Goal: Information Seeking & Learning: Learn about a topic

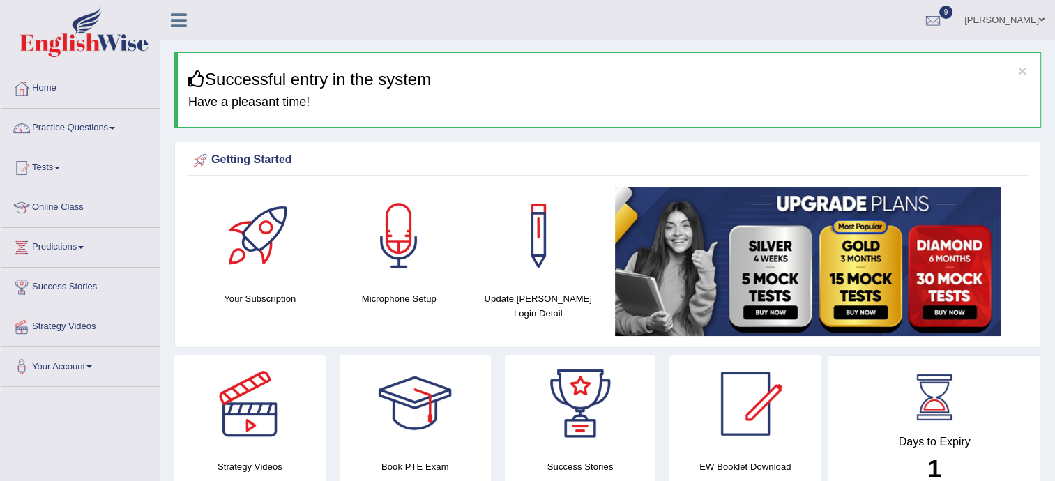
click at [47, 164] on link "Tests" at bounding box center [80, 165] width 159 height 35
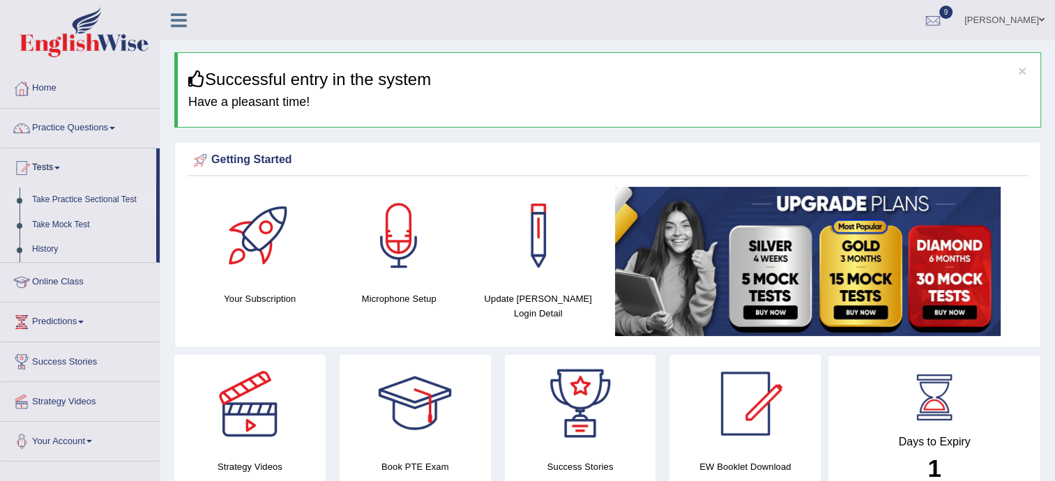
click at [119, 195] on link "Take Practice Sectional Test" at bounding box center [91, 199] width 130 height 25
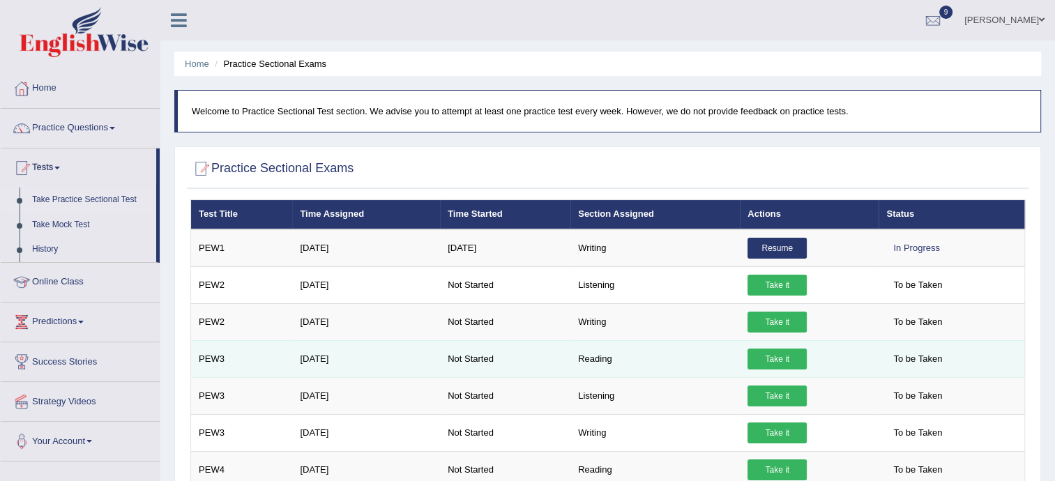
click at [756, 353] on link "Take it" at bounding box center [776, 358] width 59 height 21
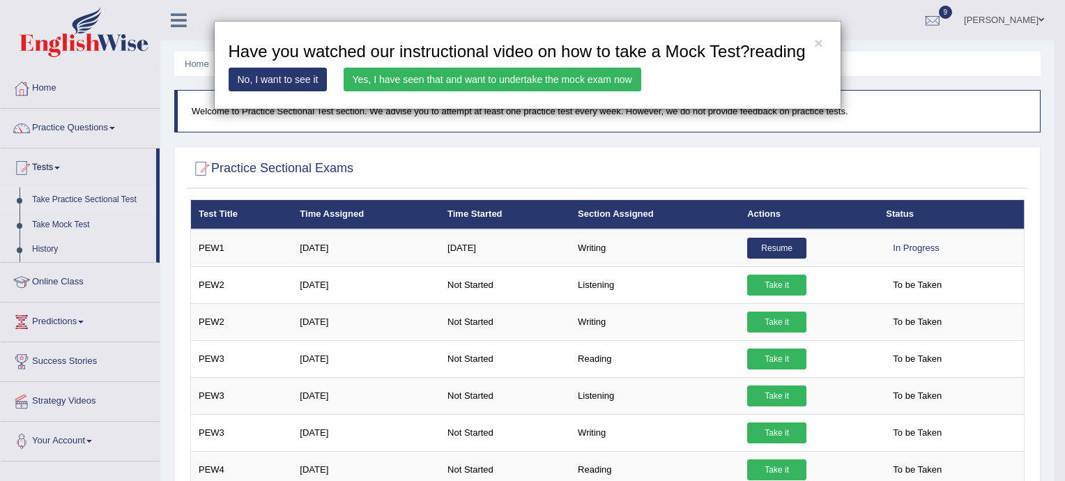
click at [605, 82] on link "Yes, I have seen that and want to undertake the mock exam now" at bounding box center [493, 80] width 298 height 24
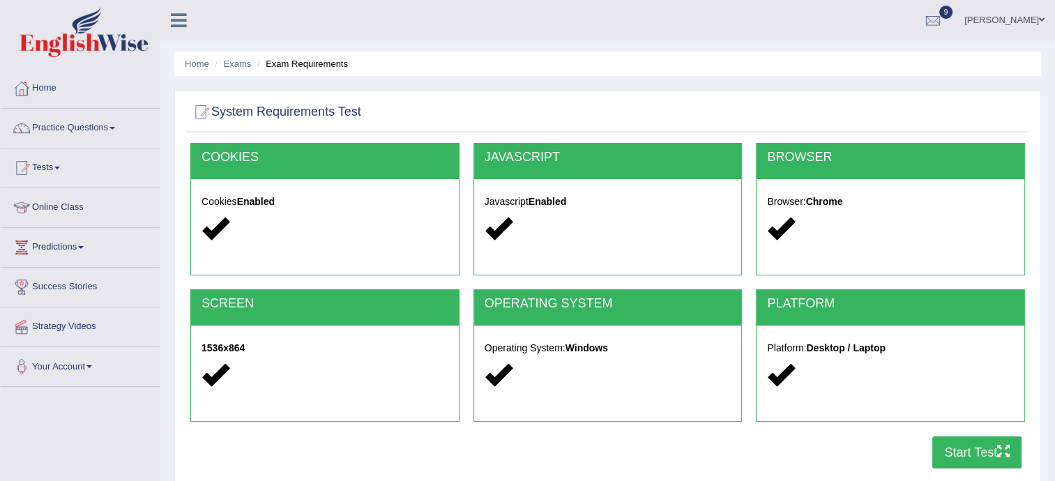
click at [969, 452] on button "Start Test" at bounding box center [976, 452] width 89 height 32
click at [957, 448] on button "Start Test" at bounding box center [976, 452] width 89 height 32
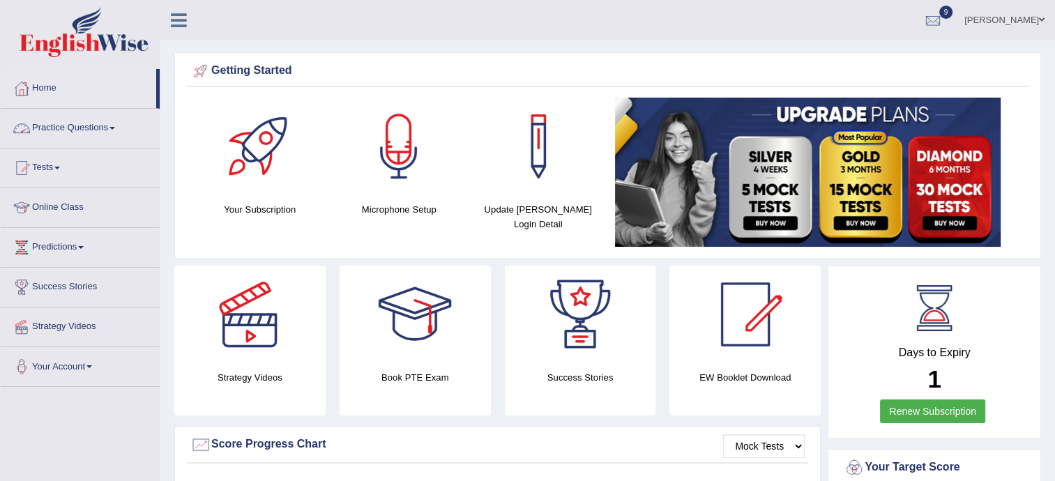
click at [59, 130] on link "Practice Questions" at bounding box center [80, 126] width 159 height 35
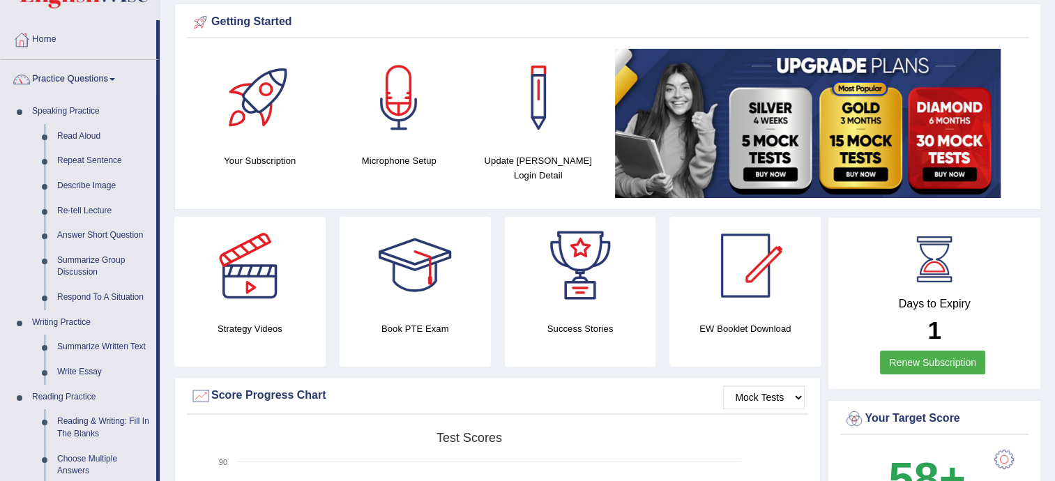
scroll to position [40, 0]
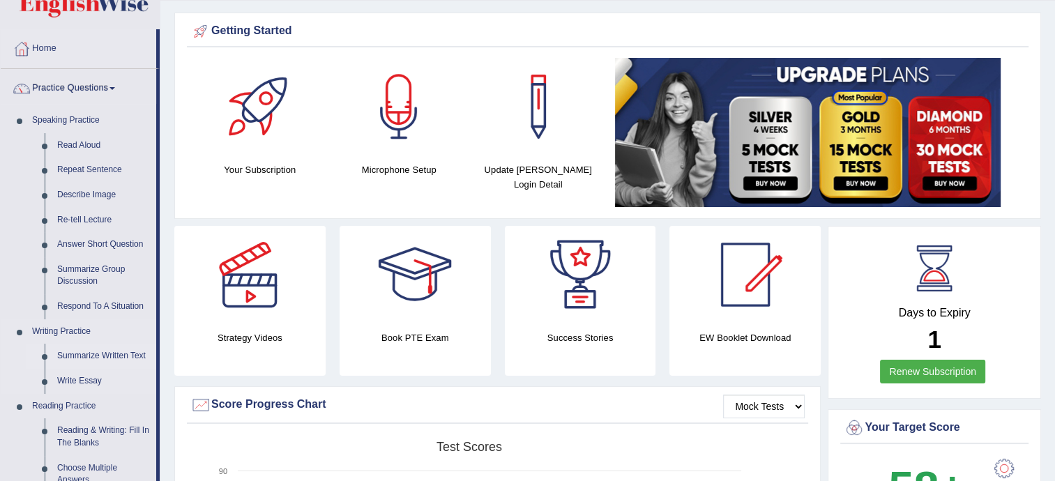
click at [105, 358] on link "Summarize Written Text" at bounding box center [103, 356] width 105 height 25
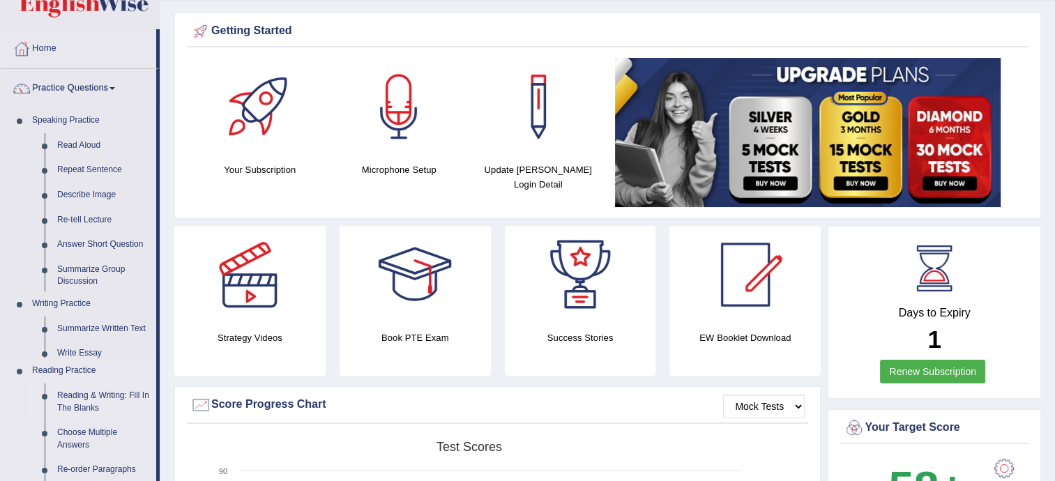
click at [105, 358] on ul "Speaking Practice Read Aloud Repeat Sentence Describe Image Re-tell Lecture Ans…" at bounding box center [78, 425] width 155 height 634
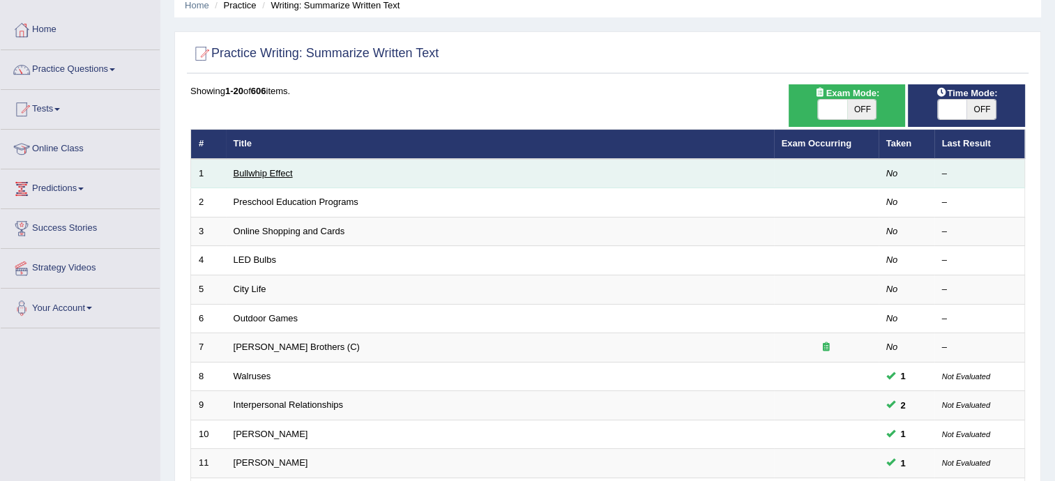
scroll to position [84, 0]
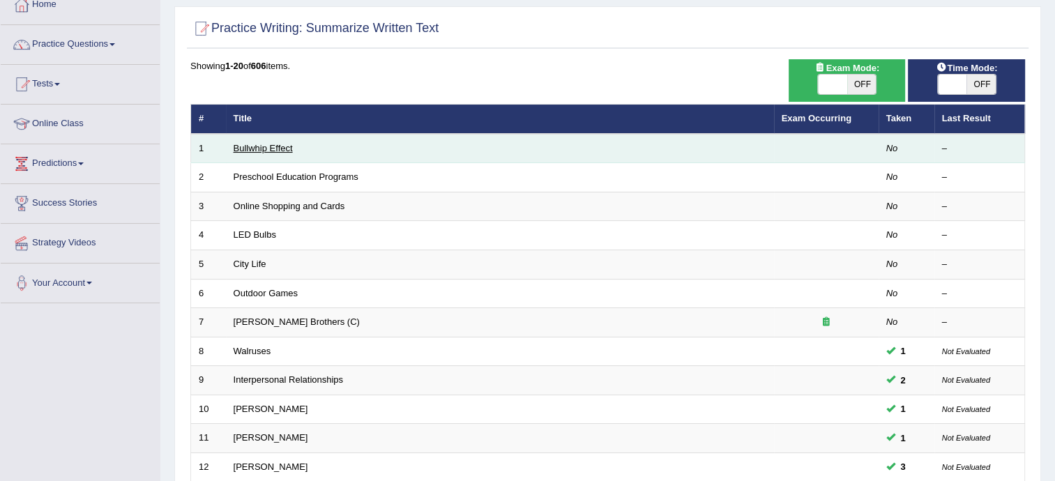
click at [253, 143] on link "Bullwhip Effect" at bounding box center [262, 148] width 59 height 10
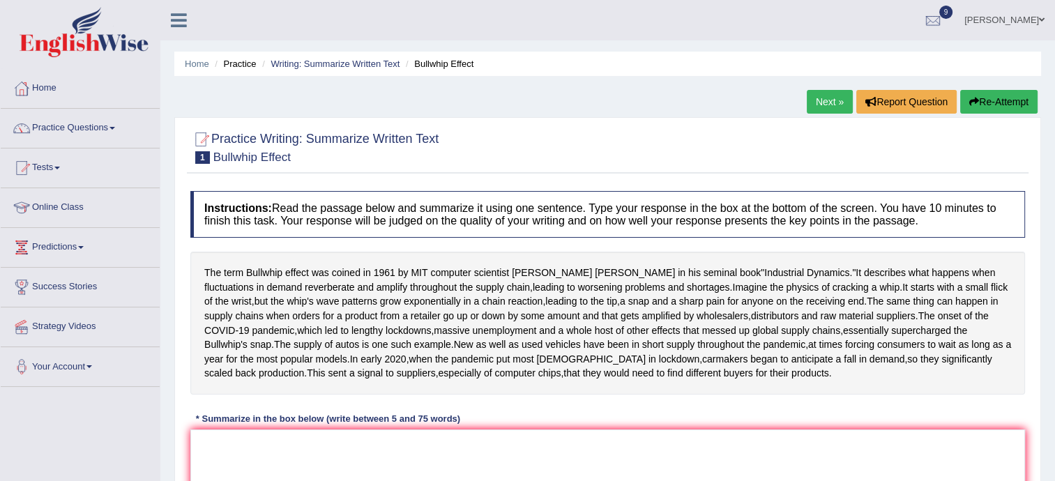
click at [827, 101] on link "Next »" at bounding box center [829, 102] width 46 height 24
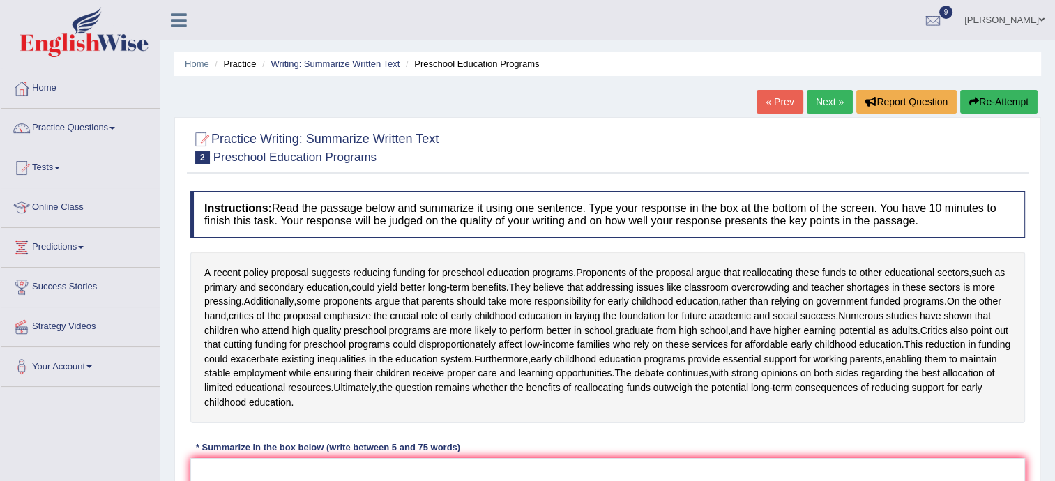
click at [828, 101] on link "Next »" at bounding box center [829, 102] width 46 height 24
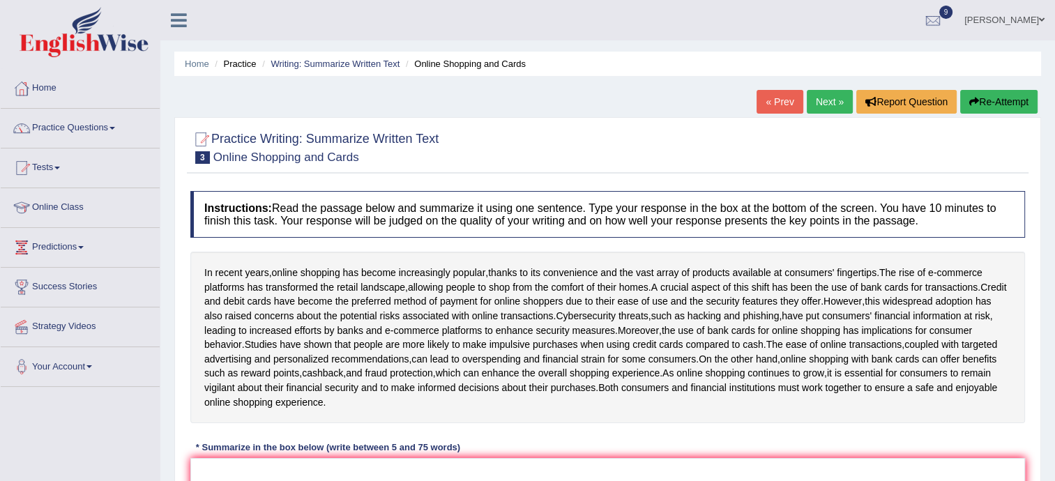
click at [828, 101] on link "Next »" at bounding box center [829, 102] width 46 height 24
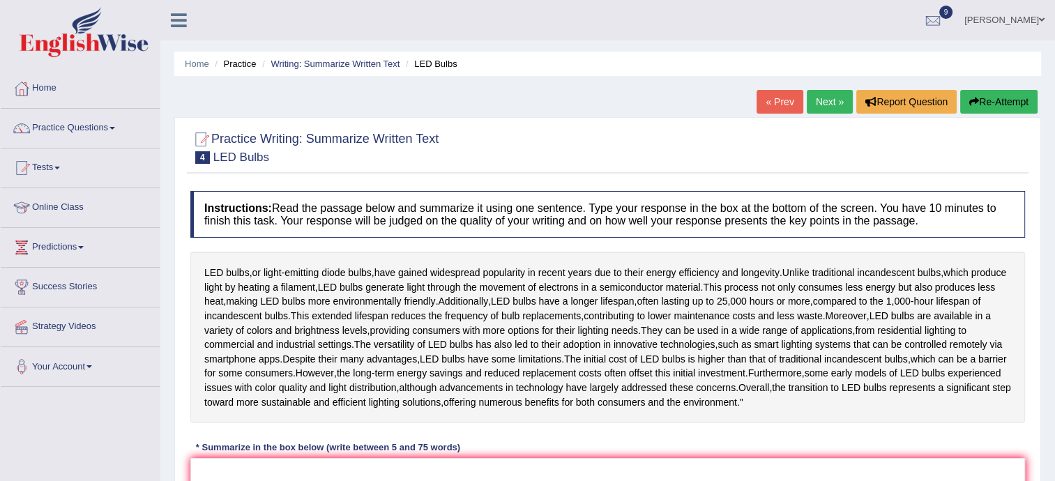
click at [828, 101] on link "Next »" at bounding box center [829, 102] width 46 height 24
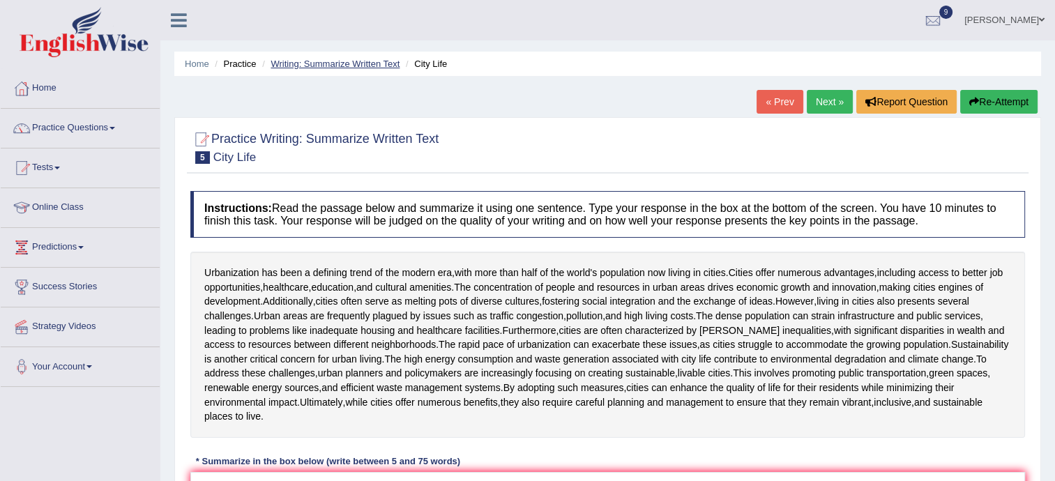
click at [323, 62] on link "Writing: Summarize Written Text" at bounding box center [334, 64] width 129 height 10
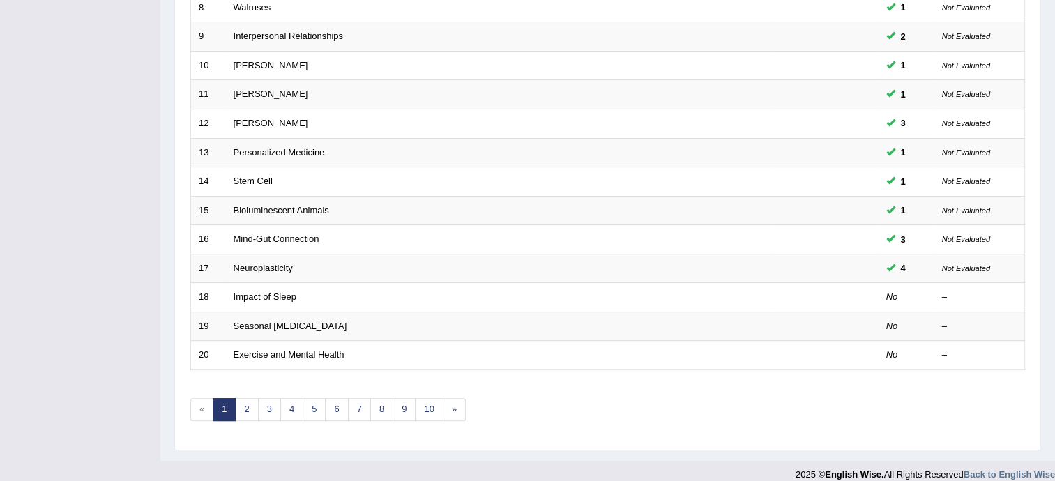
scroll to position [438, 0]
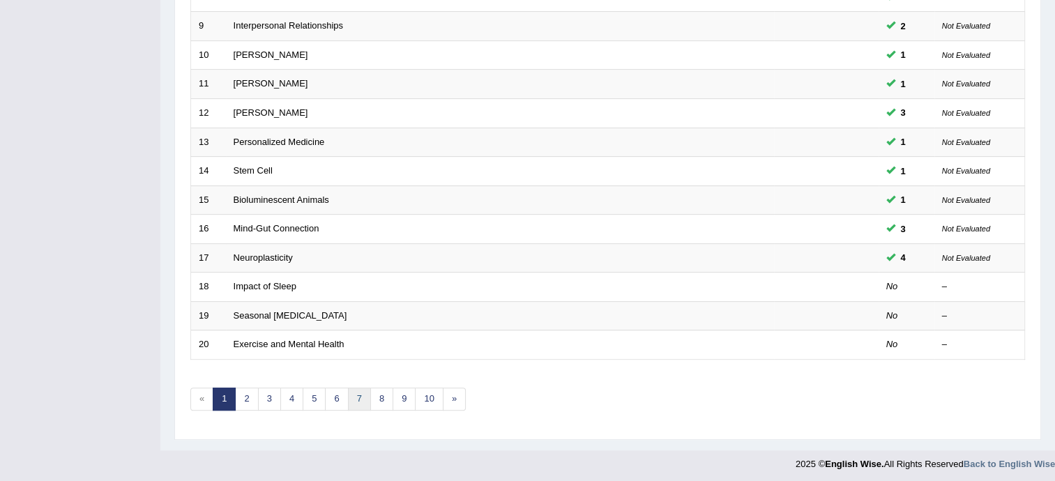
click at [360, 403] on link "7" at bounding box center [359, 399] width 23 height 23
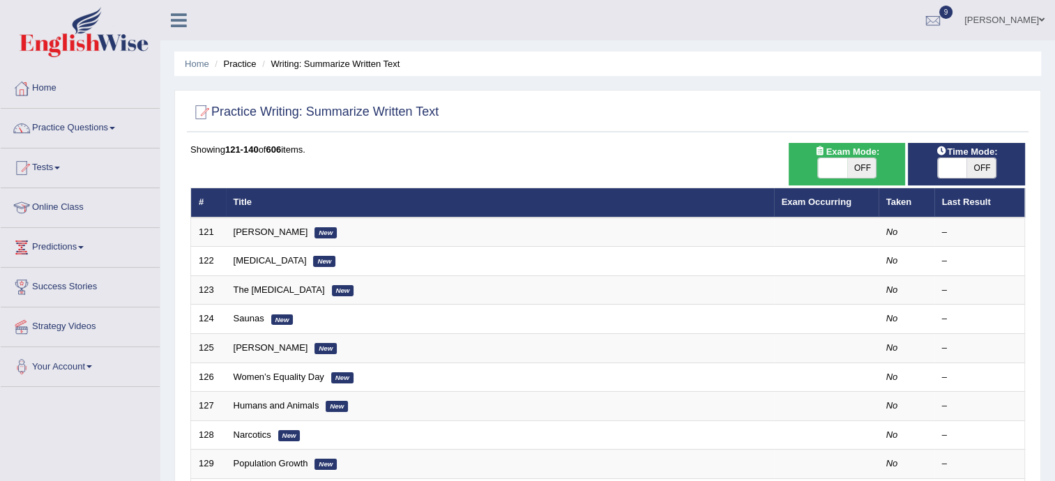
click at [865, 165] on span "OFF" at bounding box center [861, 168] width 29 height 20
checkbox input "true"
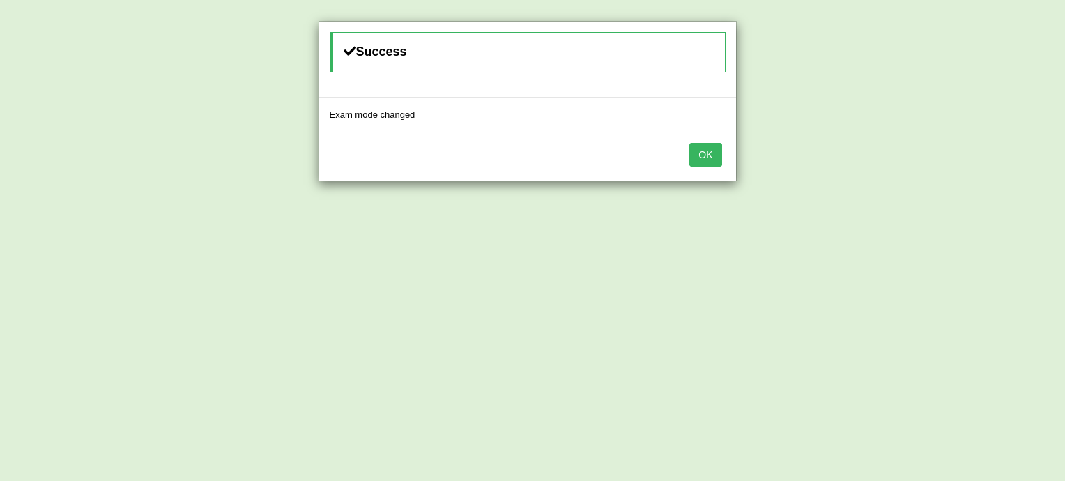
click at [711, 153] on button "OK" at bounding box center [705, 155] width 32 height 24
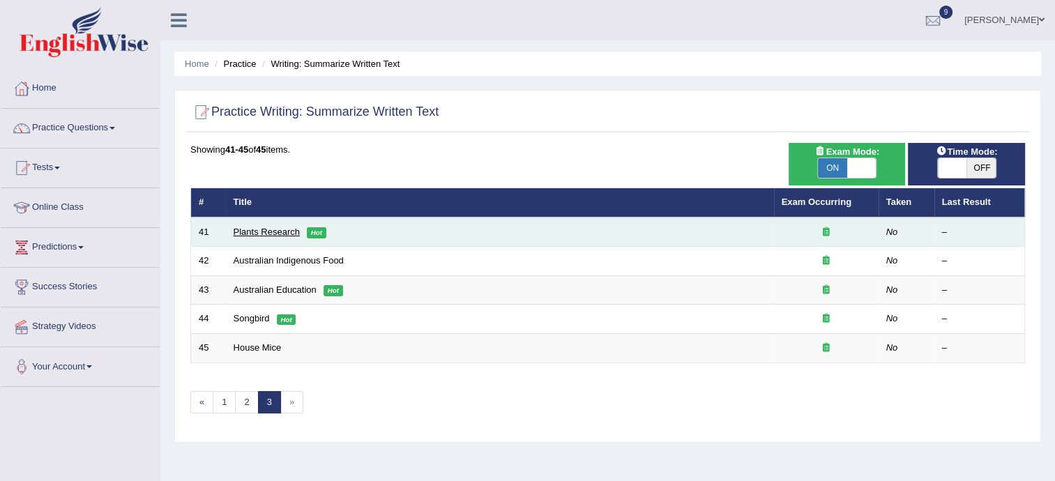
click at [275, 229] on link "Plants Research" at bounding box center [266, 232] width 66 height 10
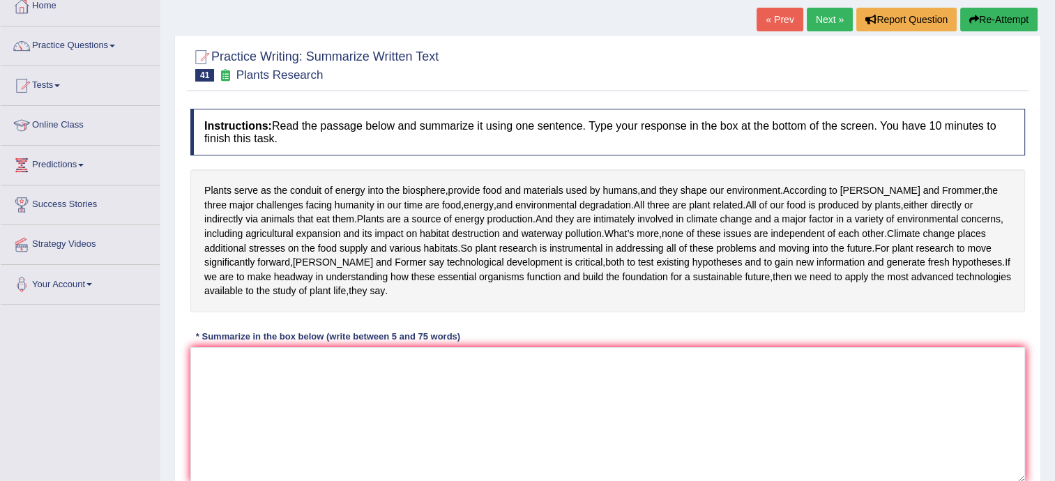
scroll to position [86, 0]
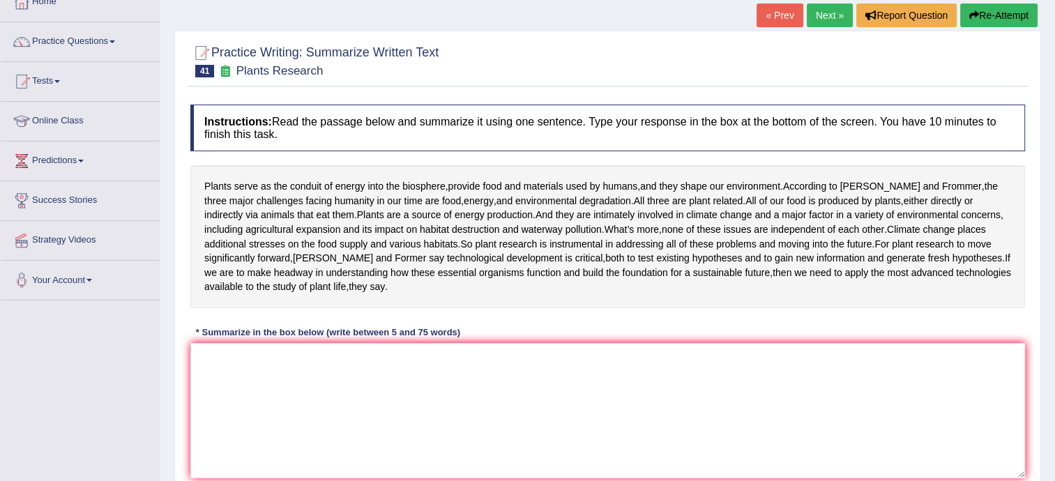
click at [825, 17] on link "Next »" at bounding box center [829, 15] width 46 height 24
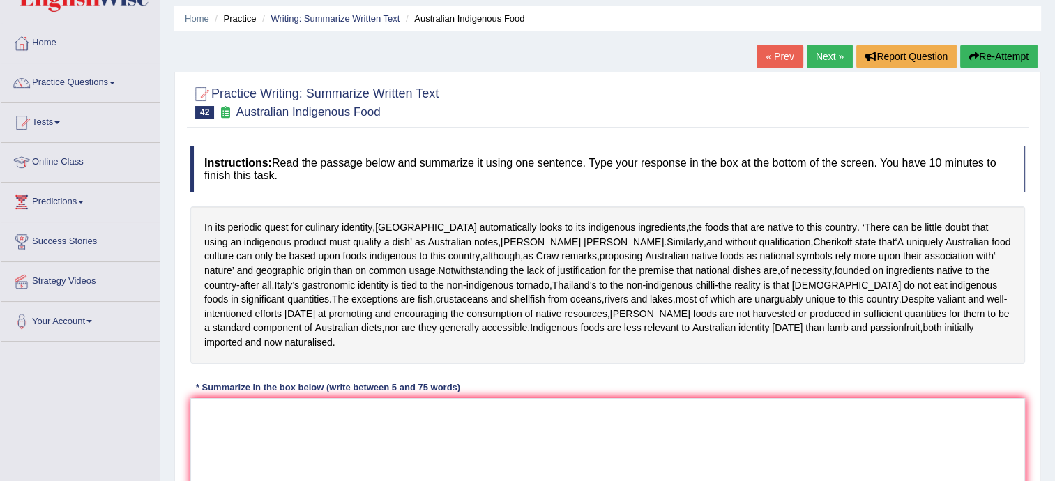
scroll to position [45, 0]
click at [828, 54] on link "Next »" at bounding box center [829, 57] width 46 height 24
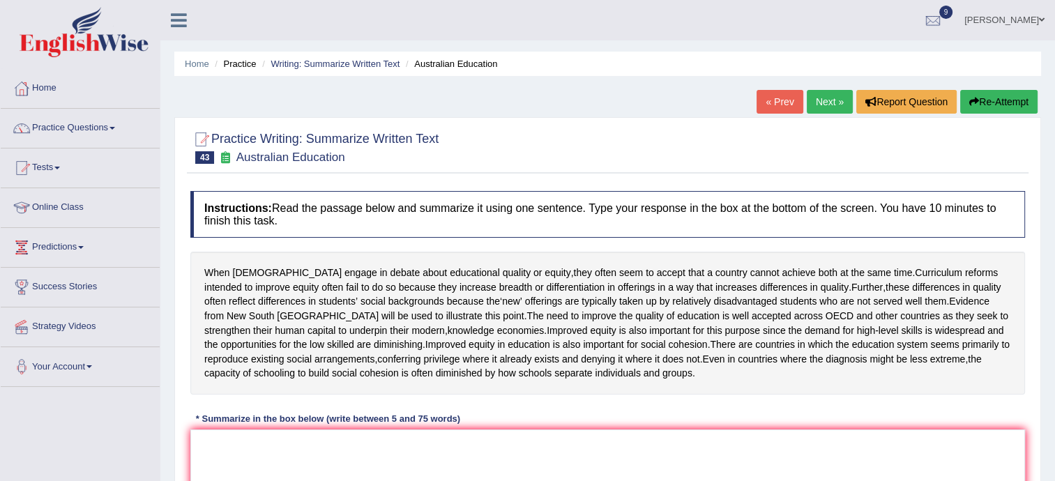
click at [91, 128] on link "Practice Questions" at bounding box center [80, 126] width 159 height 35
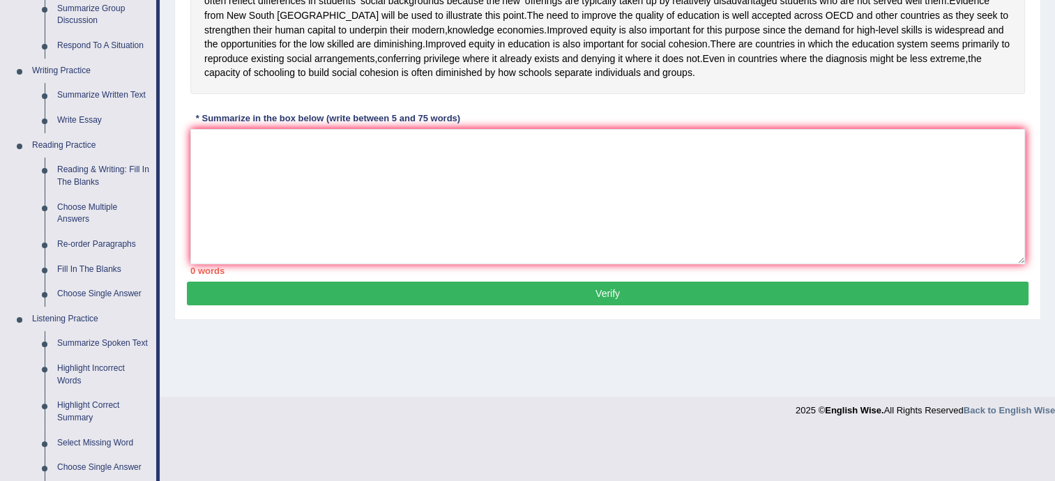
scroll to position [295, 0]
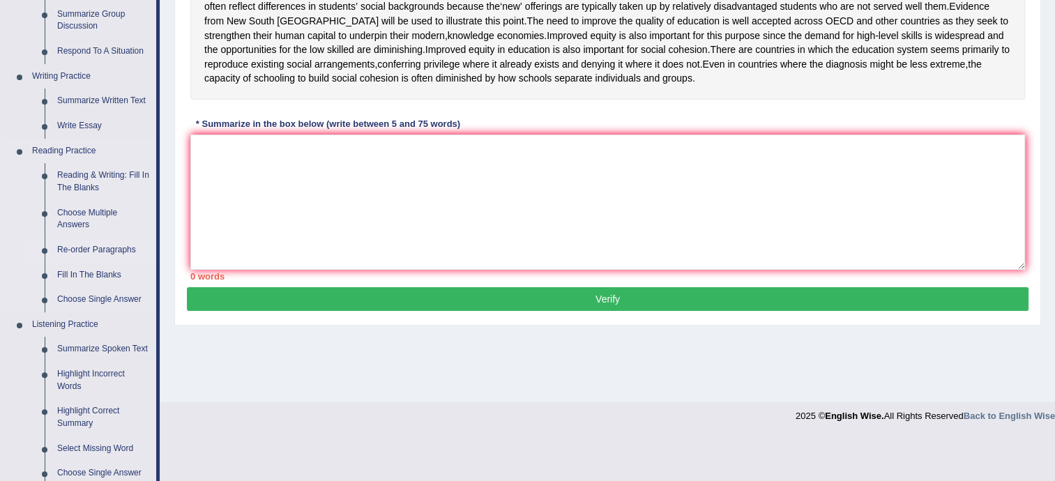
click at [89, 246] on link "Re-order Paragraphs" at bounding box center [103, 250] width 105 height 25
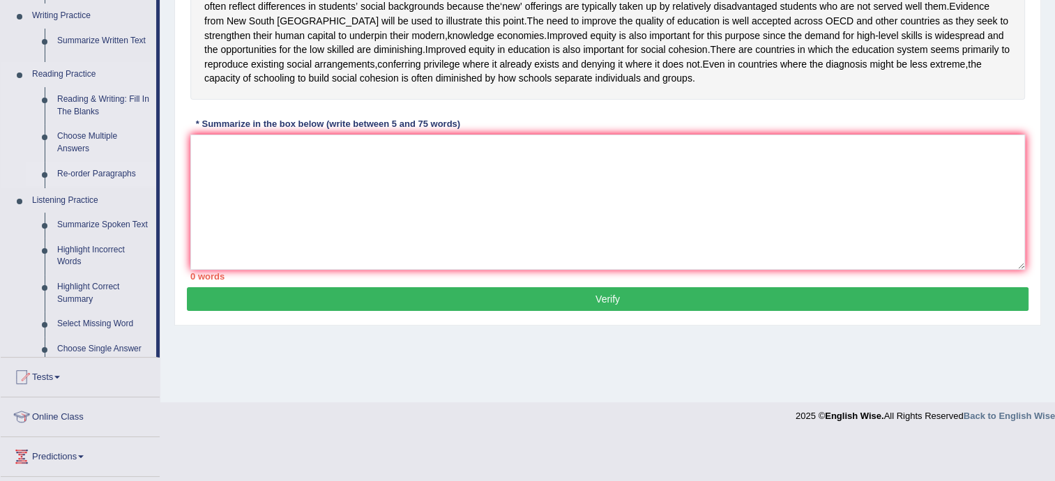
scroll to position [251, 0]
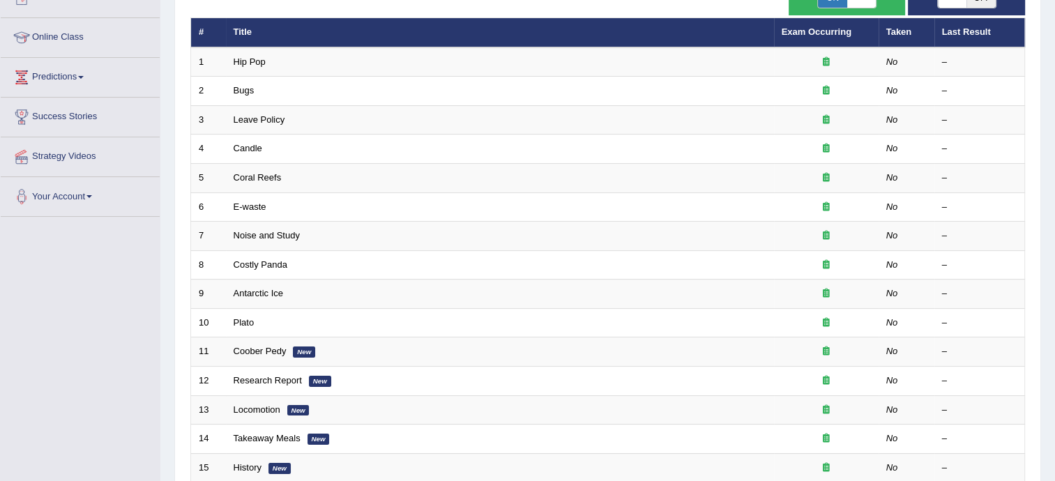
scroll to position [181, 0]
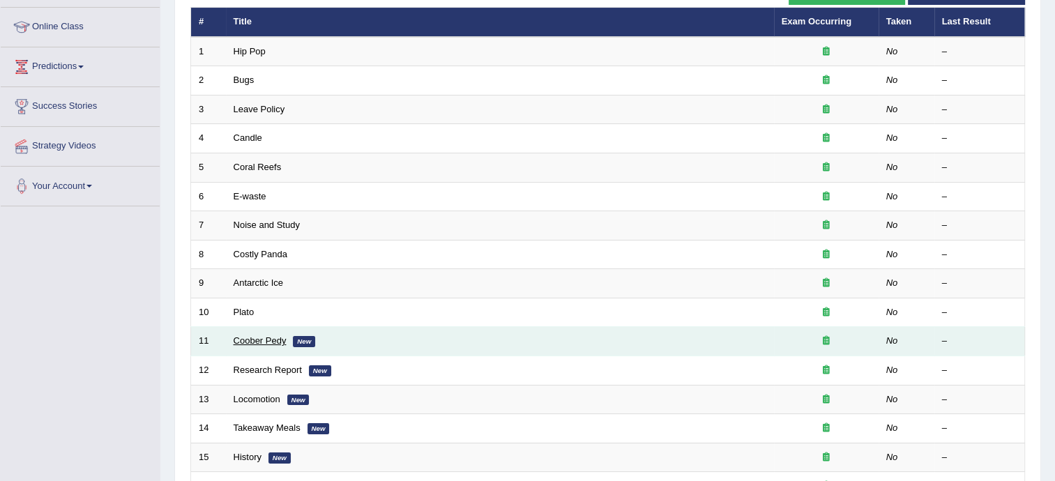
click at [250, 337] on link "Coober Pedy" at bounding box center [259, 340] width 53 height 10
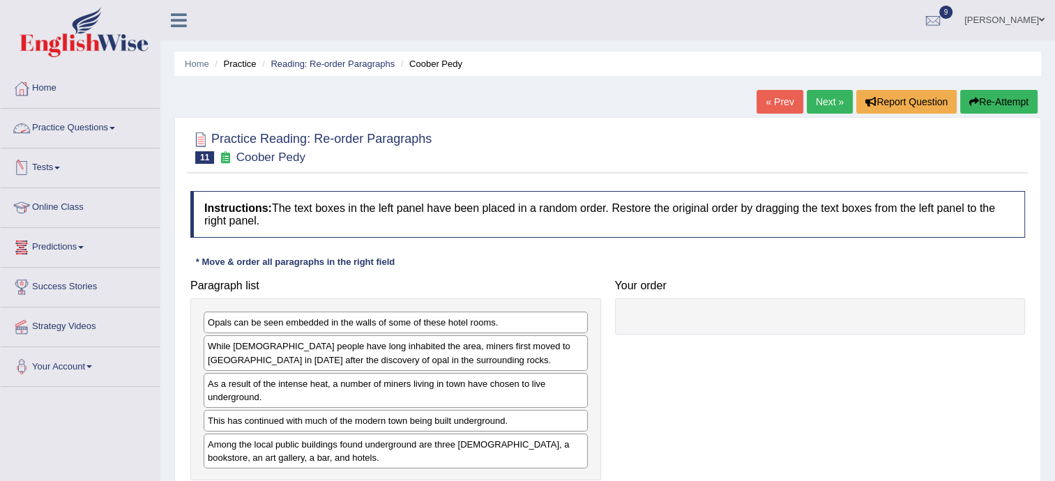
click at [116, 124] on link "Practice Questions" at bounding box center [80, 126] width 159 height 35
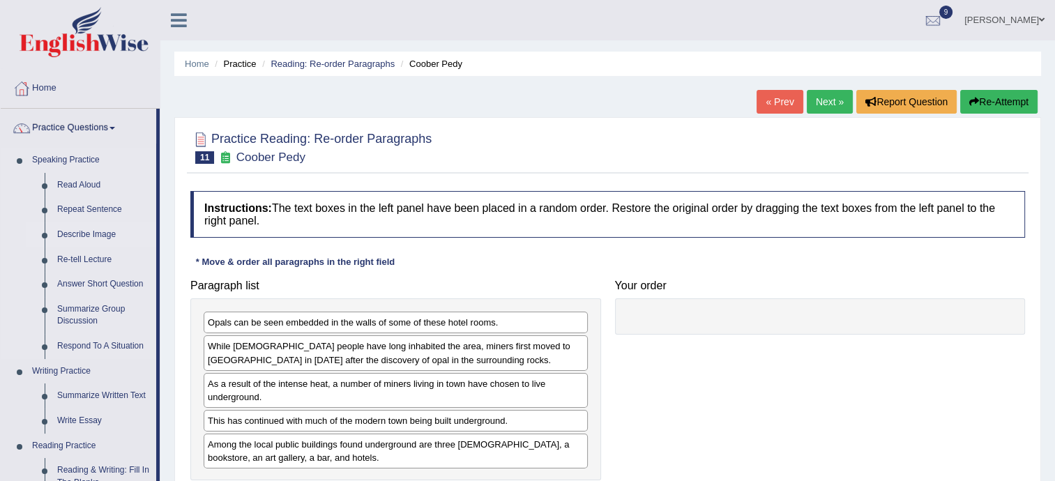
click at [85, 231] on link "Describe Image" at bounding box center [103, 234] width 105 height 25
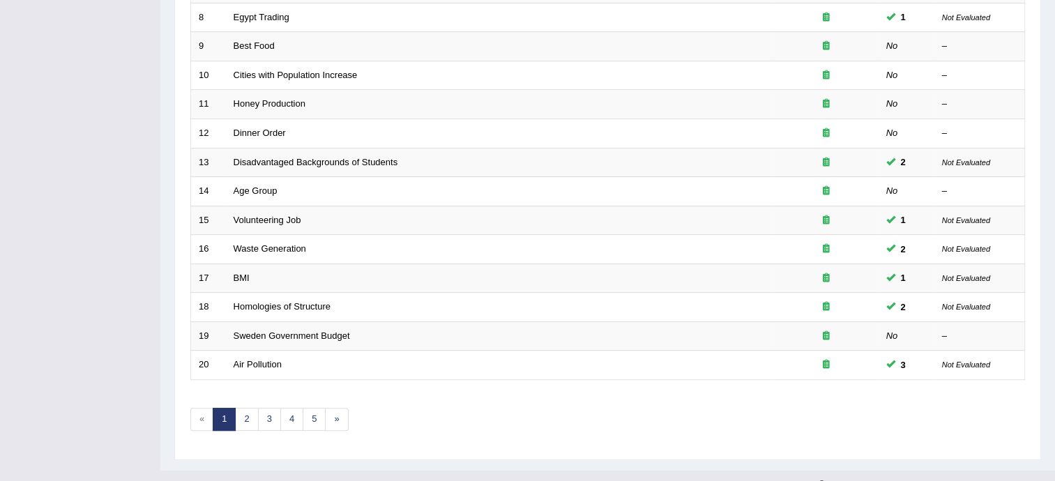
scroll to position [438, 0]
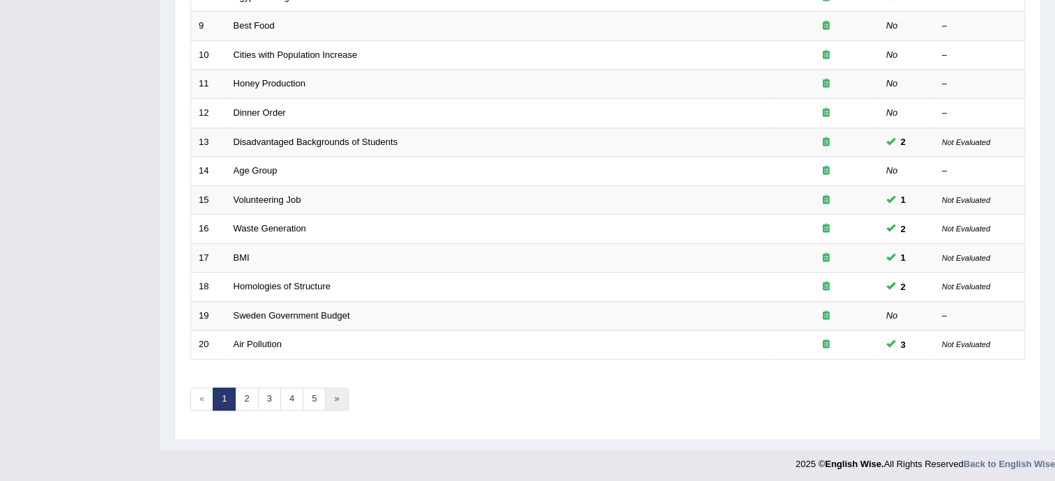
click at [330, 397] on link "»" at bounding box center [336, 399] width 23 height 23
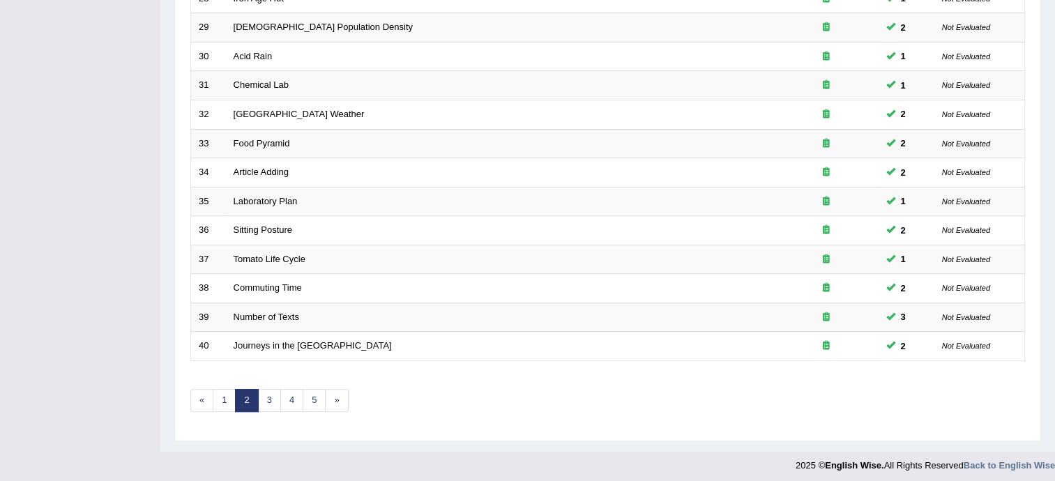
scroll to position [438, 0]
click at [329, 392] on link "»" at bounding box center [336, 399] width 23 height 23
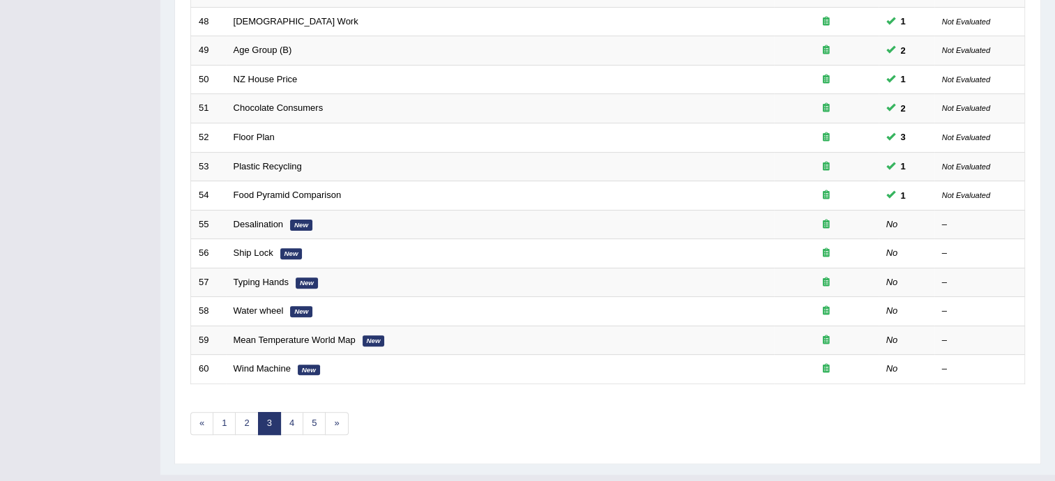
scroll to position [438, 0]
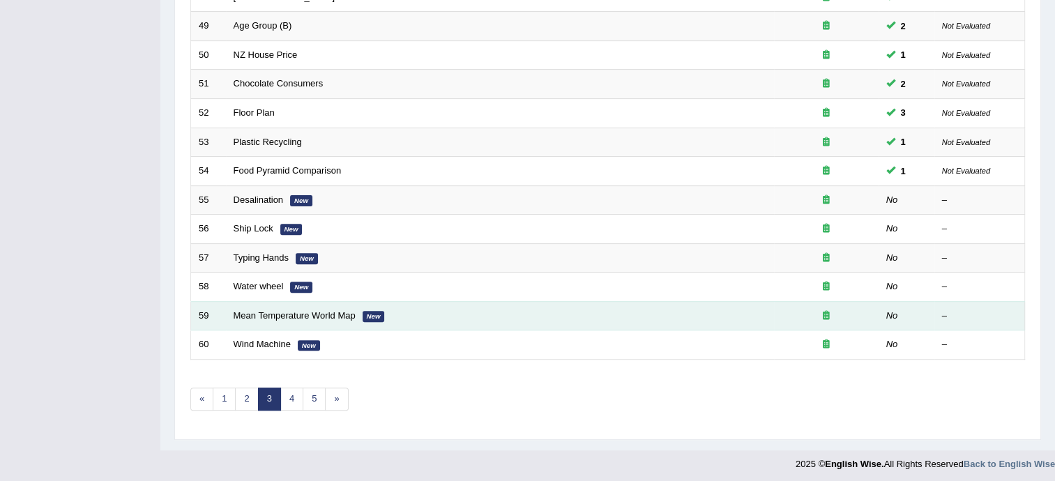
click at [368, 311] on em "New" at bounding box center [373, 316] width 22 height 11
click at [362, 311] on em "New" at bounding box center [373, 316] width 22 height 11
click at [319, 310] on link "Mean Temperature World Map" at bounding box center [294, 315] width 122 height 10
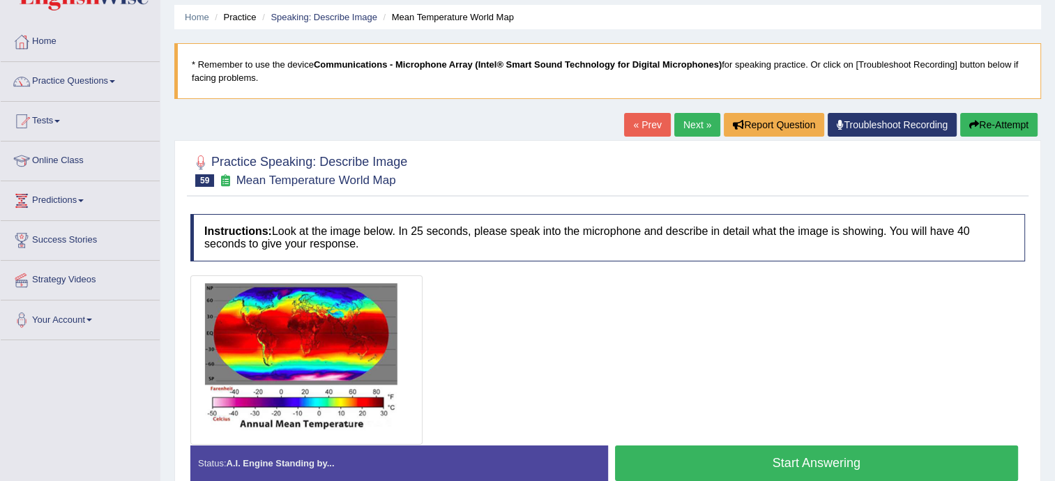
scroll to position [45, 0]
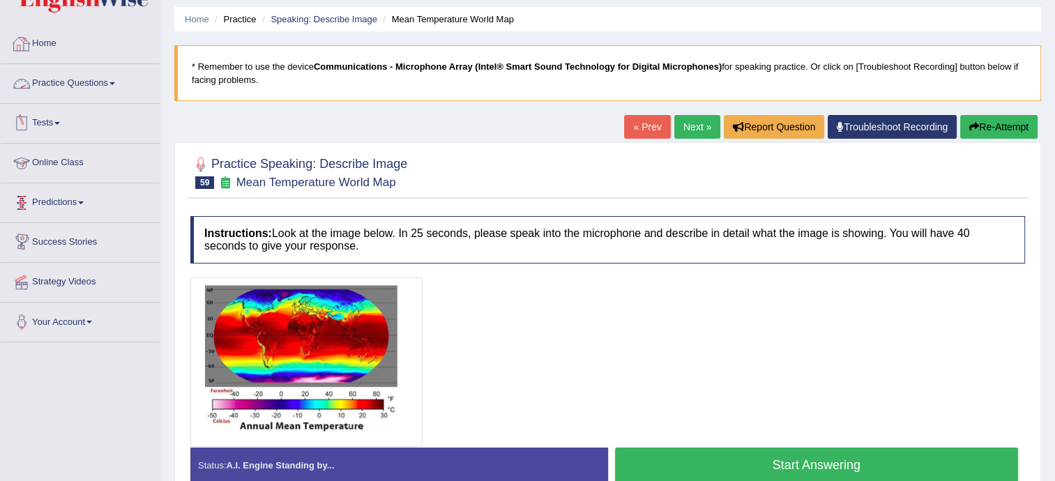
click at [84, 91] on link "Practice Questions" at bounding box center [80, 81] width 159 height 35
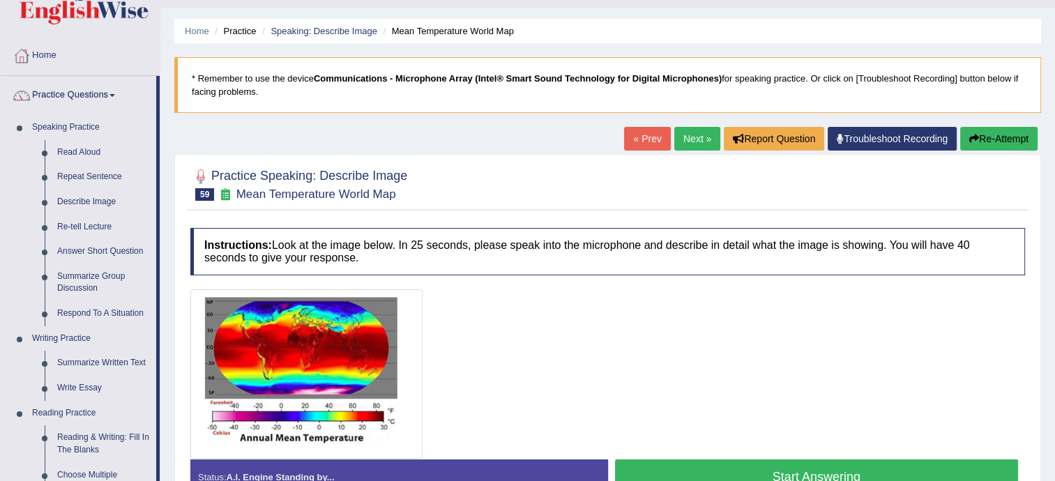
scroll to position [0, 0]
